Goal: Navigation & Orientation: Find specific page/section

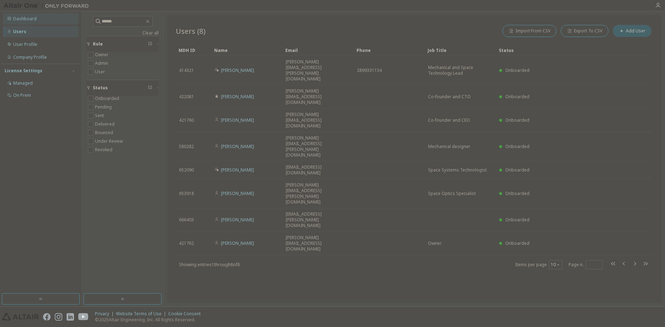
click at [25, 19] on div "Dashboard" at bounding box center [24, 19] width 23 height 6
